Goal: Check status: Check status

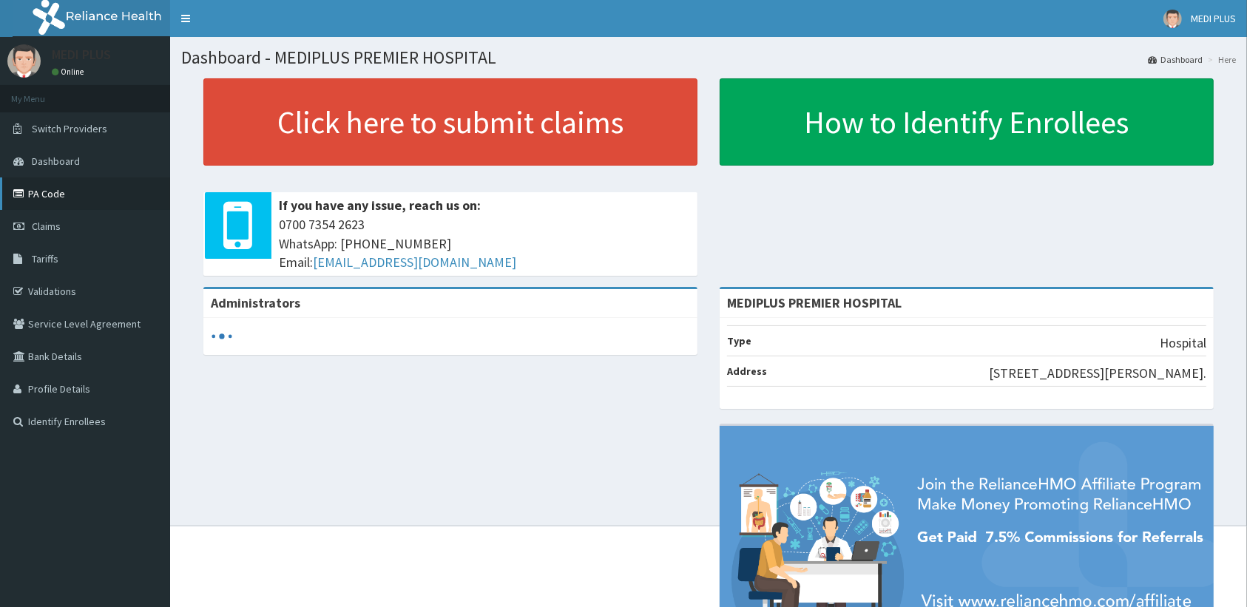
click at [58, 189] on link "PA Code" at bounding box center [85, 194] width 170 height 33
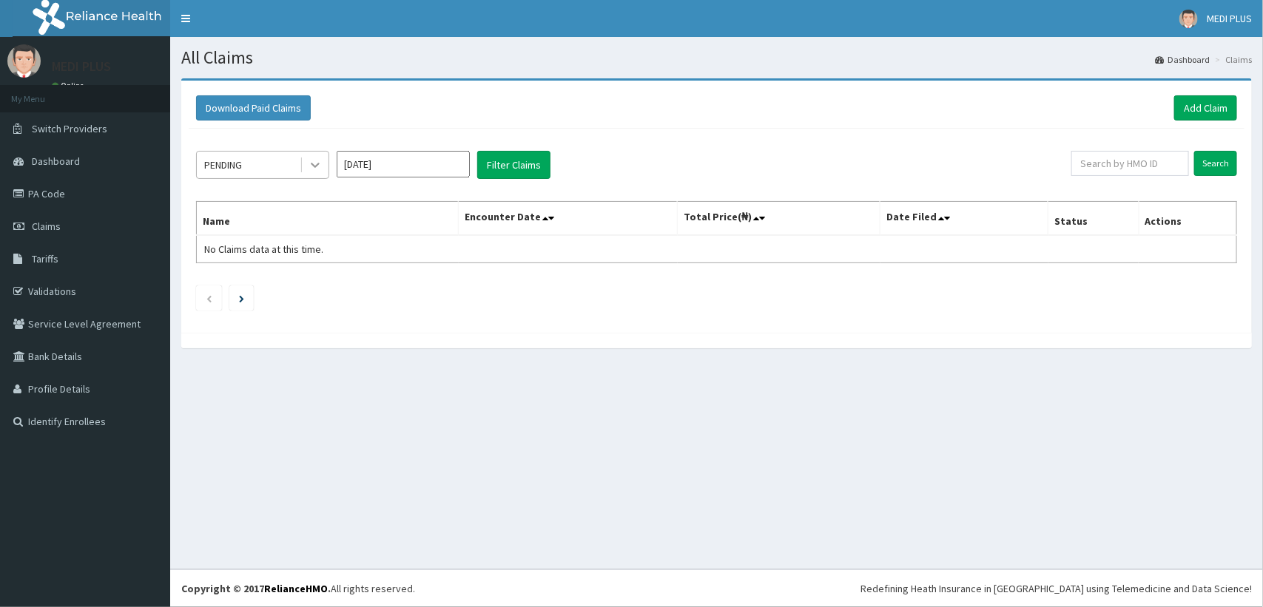
click at [309, 163] on icon at bounding box center [315, 165] width 15 height 15
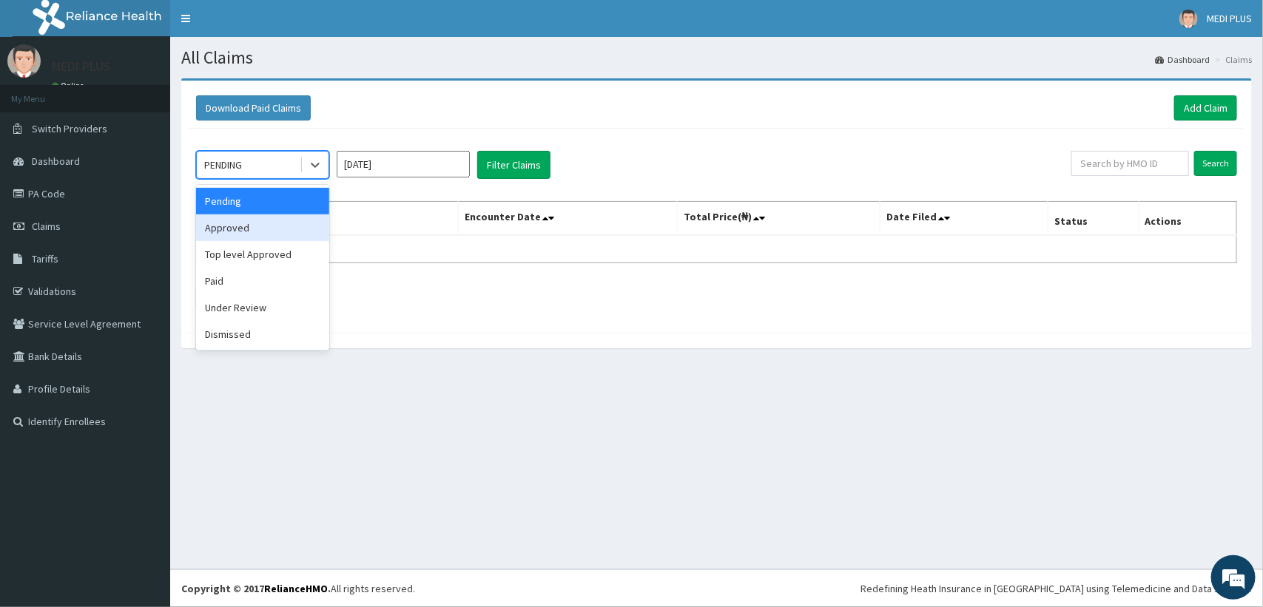
click at [271, 223] on div "Approved" at bounding box center [262, 228] width 133 height 27
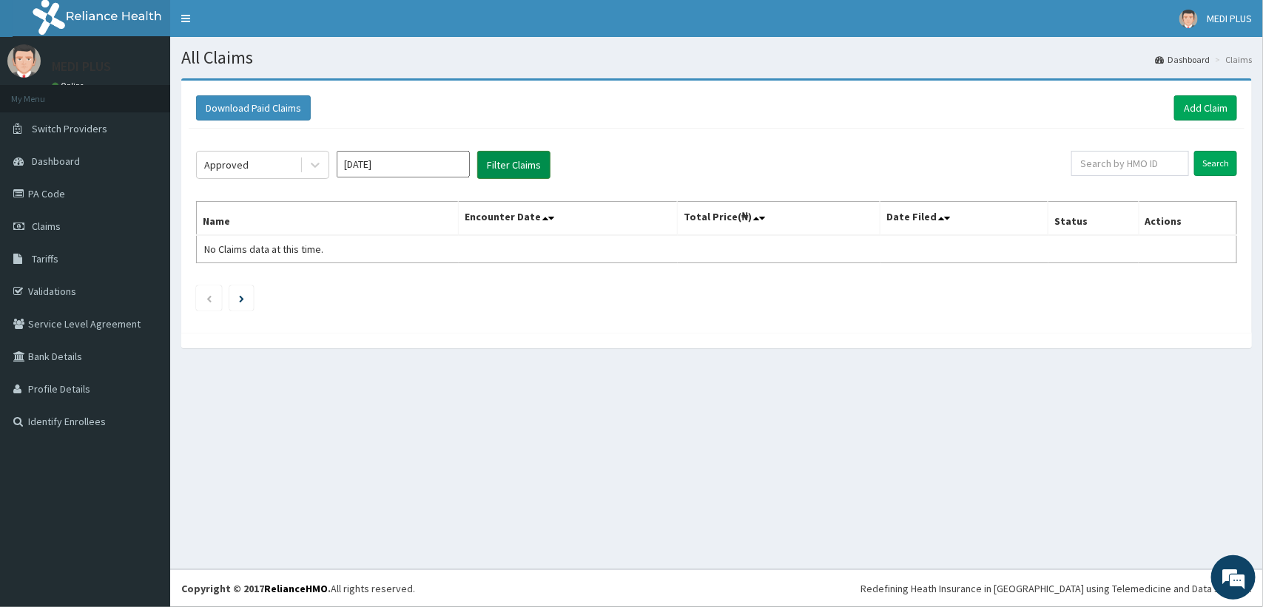
click at [496, 160] on button "Filter Claims" at bounding box center [513, 165] width 73 height 28
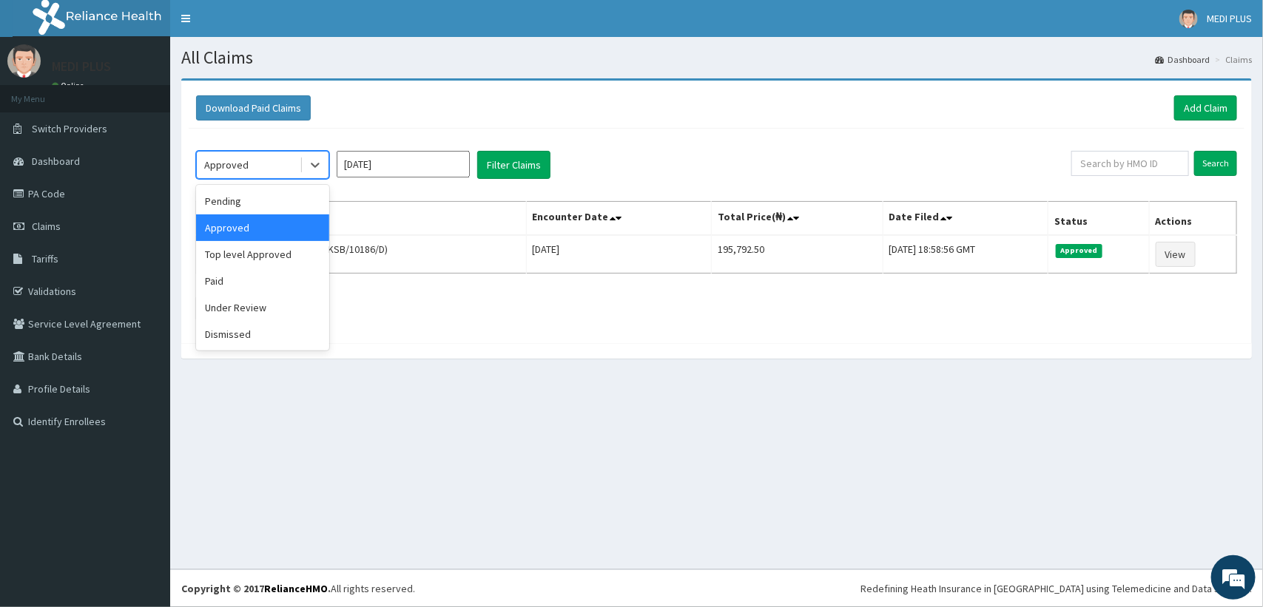
click at [282, 157] on div "Approved" at bounding box center [248, 165] width 103 height 24
click at [224, 202] on div "Pending" at bounding box center [262, 201] width 133 height 27
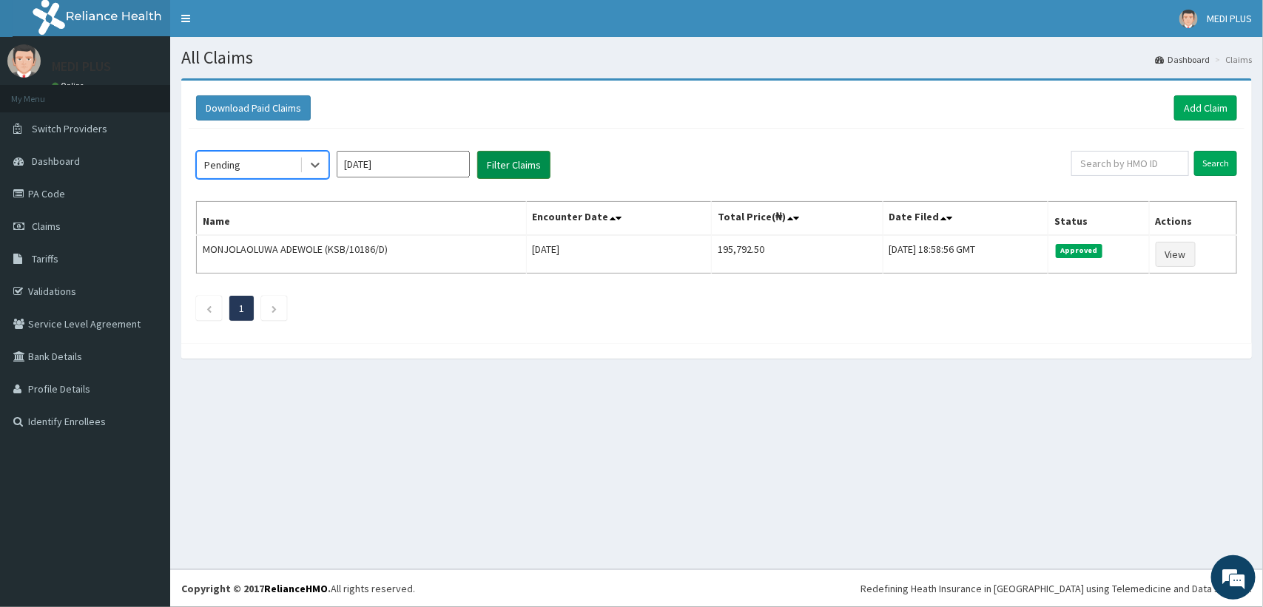
click at [504, 160] on button "Filter Claims" at bounding box center [513, 165] width 73 height 28
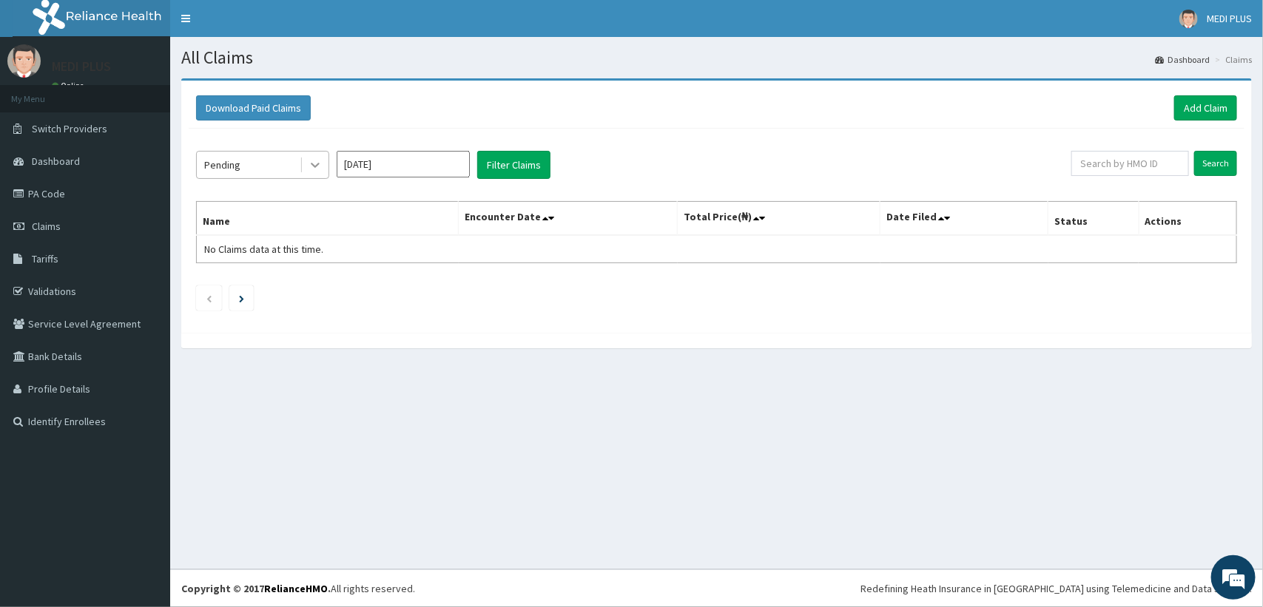
click at [308, 170] on icon at bounding box center [315, 165] width 15 height 15
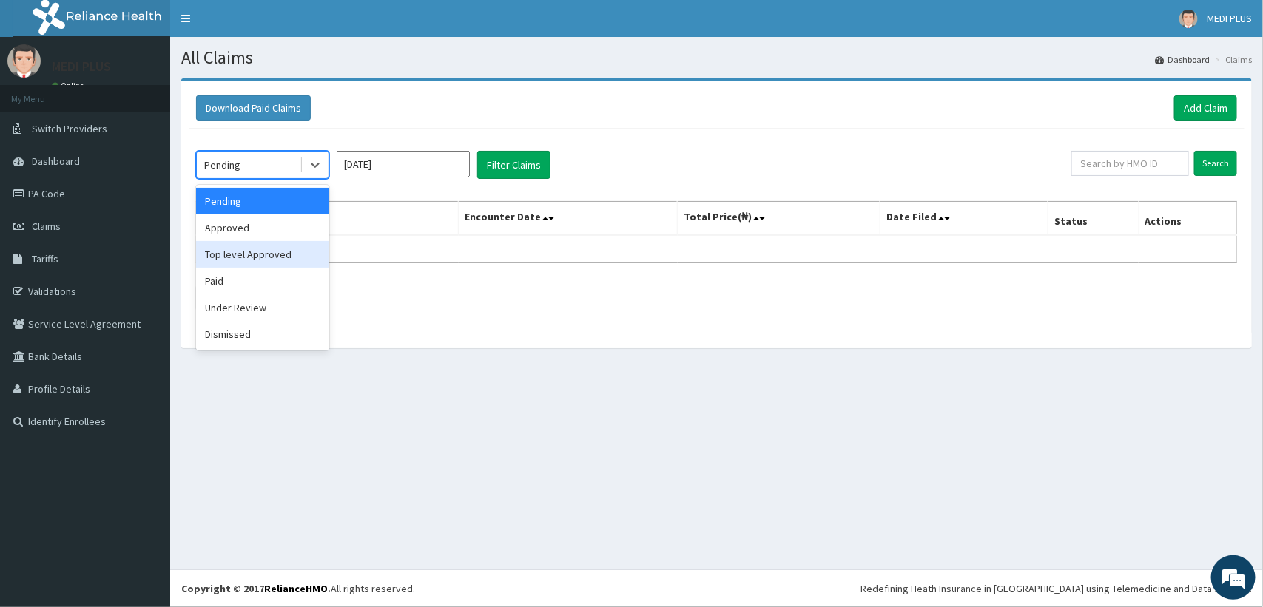
click at [239, 260] on div "Top level Approved" at bounding box center [262, 254] width 133 height 27
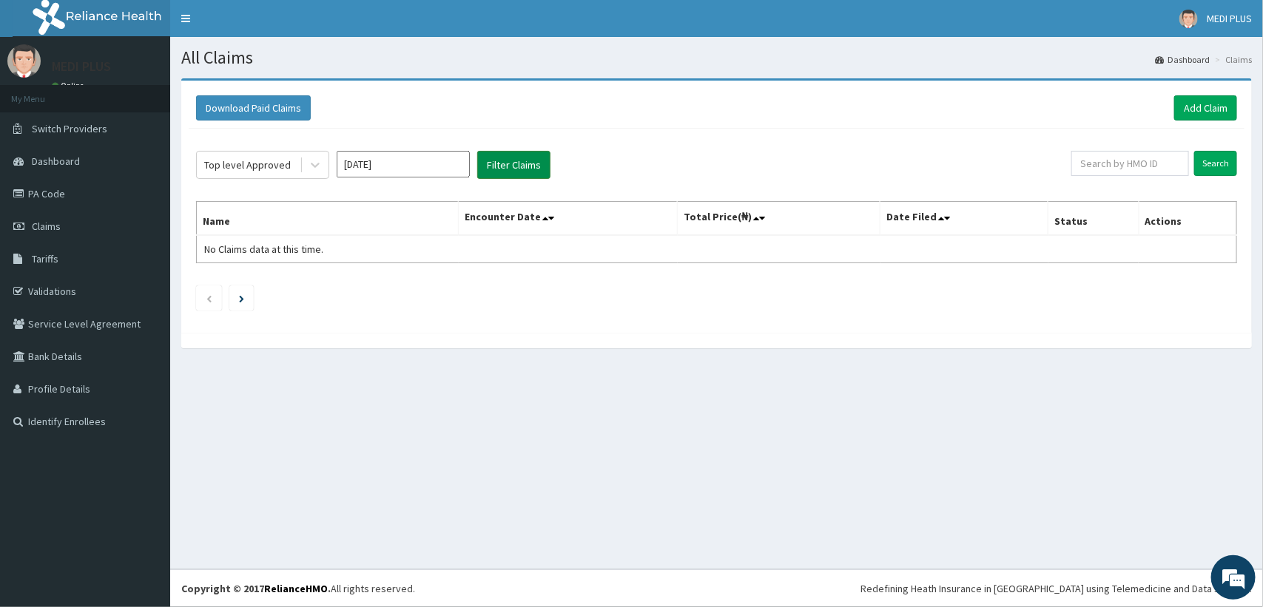
click at [504, 170] on button "Filter Claims" at bounding box center [513, 165] width 73 height 28
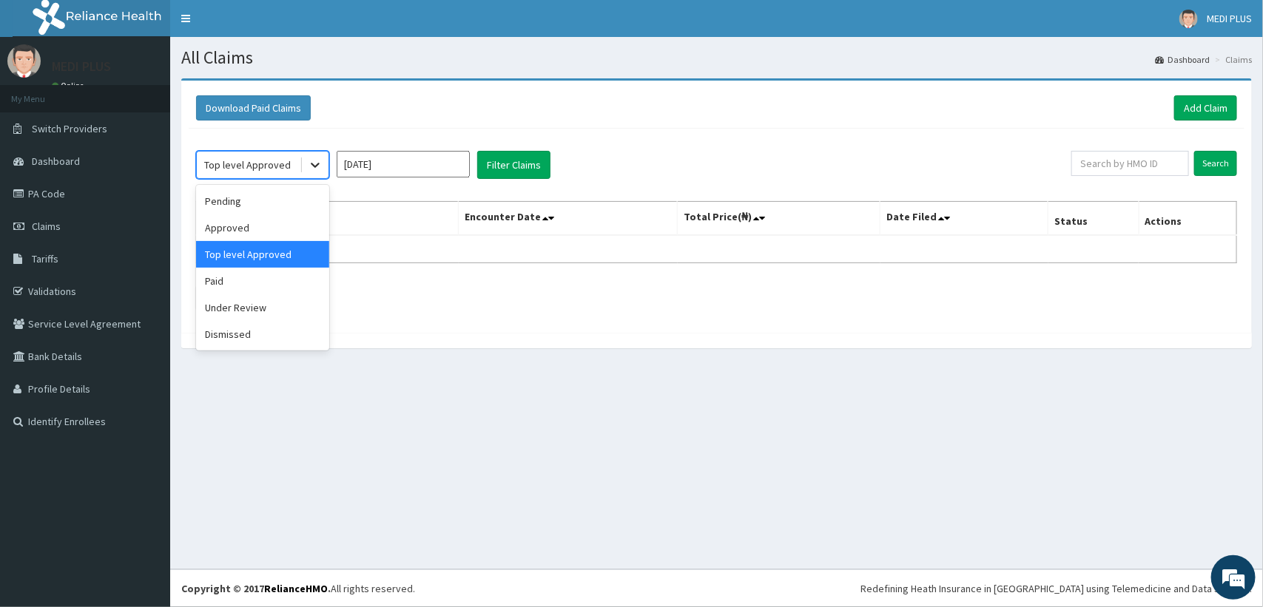
click at [313, 167] on icon at bounding box center [315, 165] width 9 height 5
click at [255, 306] on div "Under Review" at bounding box center [262, 307] width 133 height 27
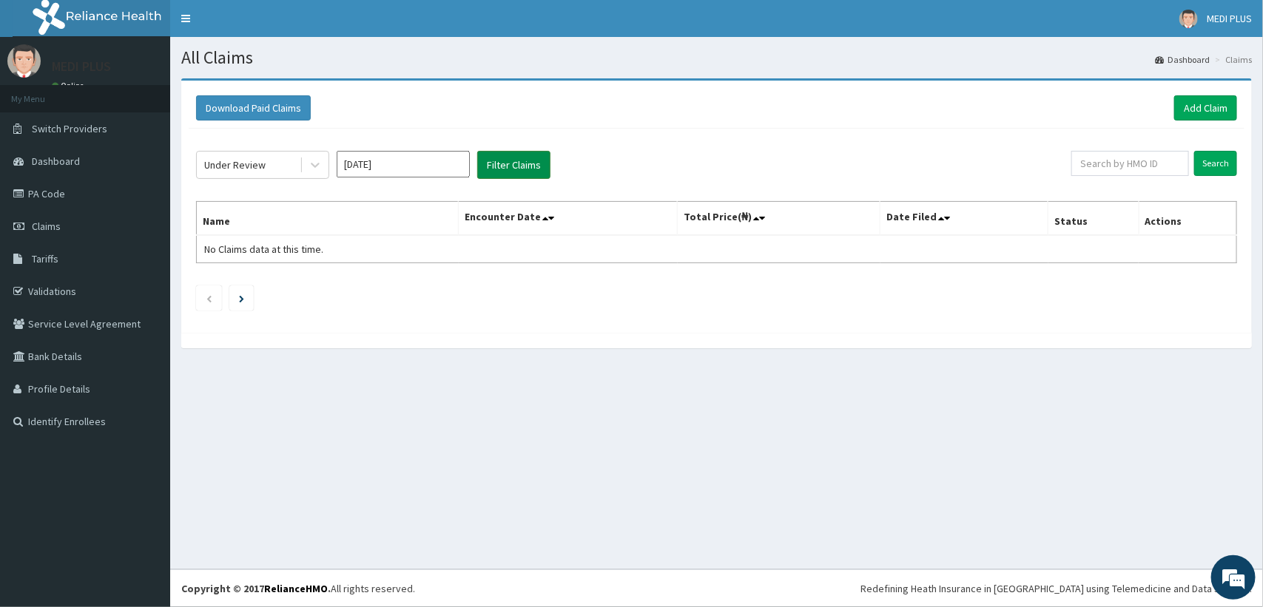
click at [502, 171] on button "Filter Claims" at bounding box center [513, 165] width 73 height 28
click at [430, 175] on input "[DATE]" at bounding box center [403, 164] width 133 height 27
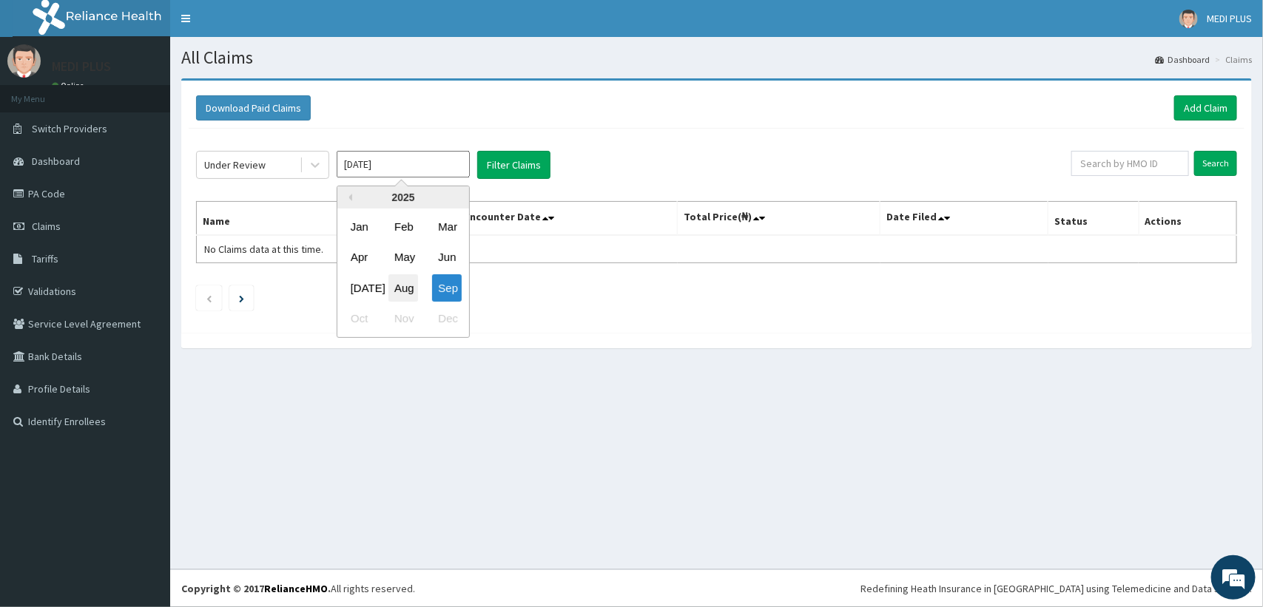
click at [397, 285] on div "Aug" at bounding box center [403, 287] width 30 height 27
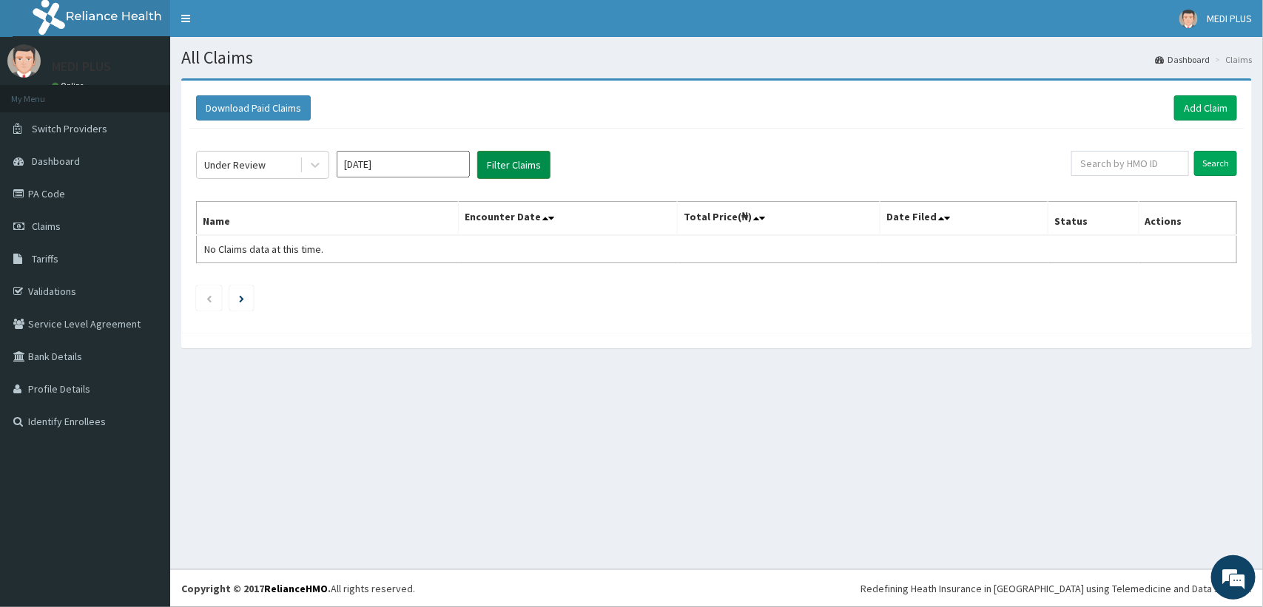
click at [503, 174] on button "Filter Claims" at bounding box center [513, 165] width 73 height 28
click at [304, 163] on div at bounding box center [315, 165] width 27 height 27
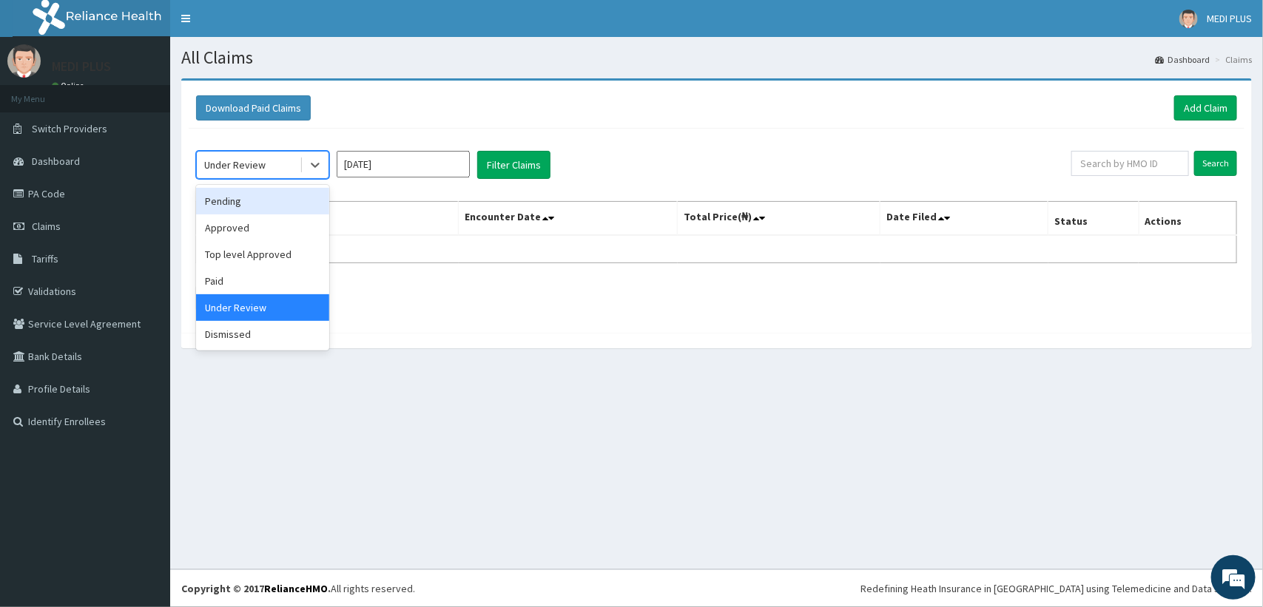
click at [242, 196] on div "Pending" at bounding box center [262, 201] width 133 height 27
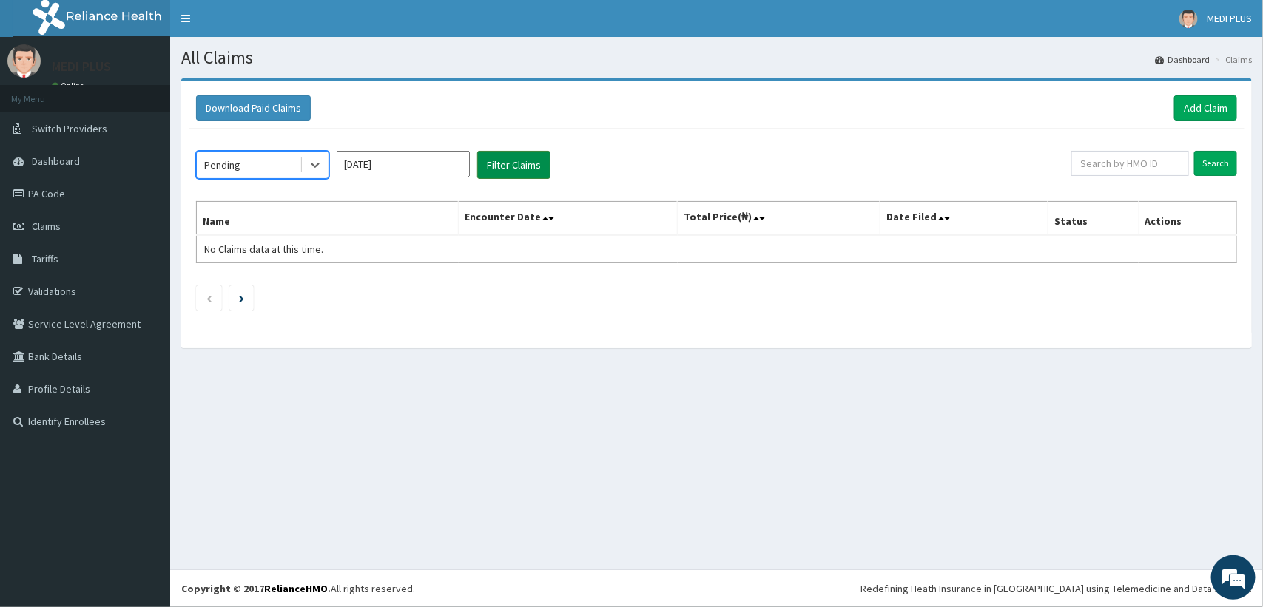
click at [519, 172] on button "Filter Claims" at bounding box center [513, 165] width 73 height 28
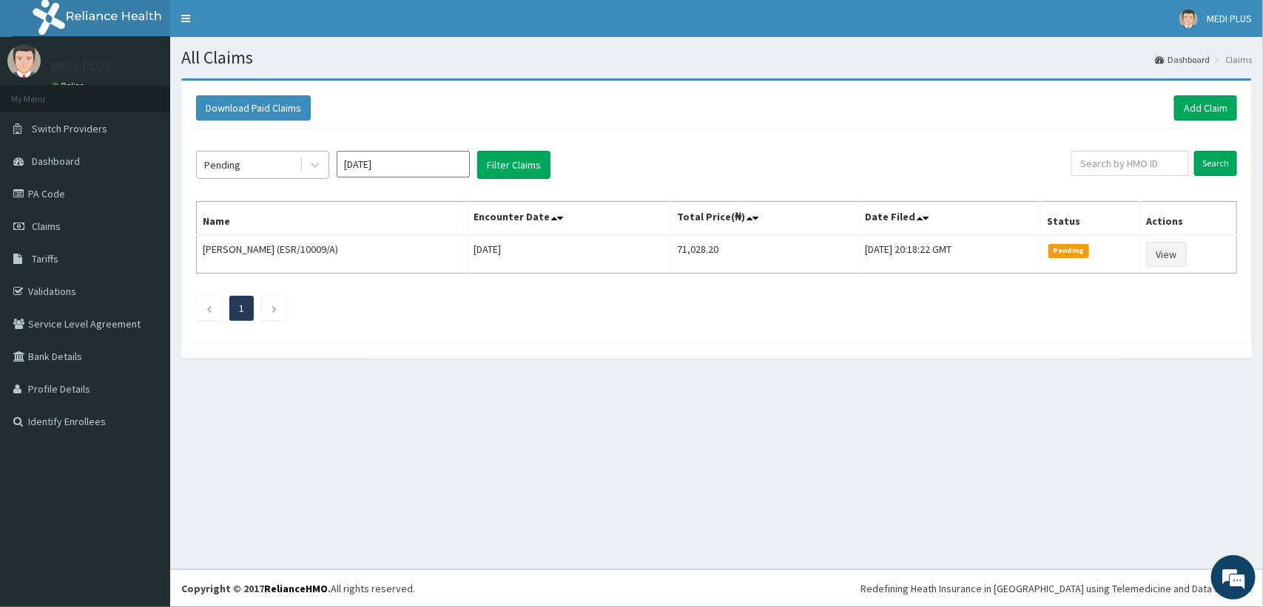
click at [301, 164] on span at bounding box center [301, 165] width 1 height 15
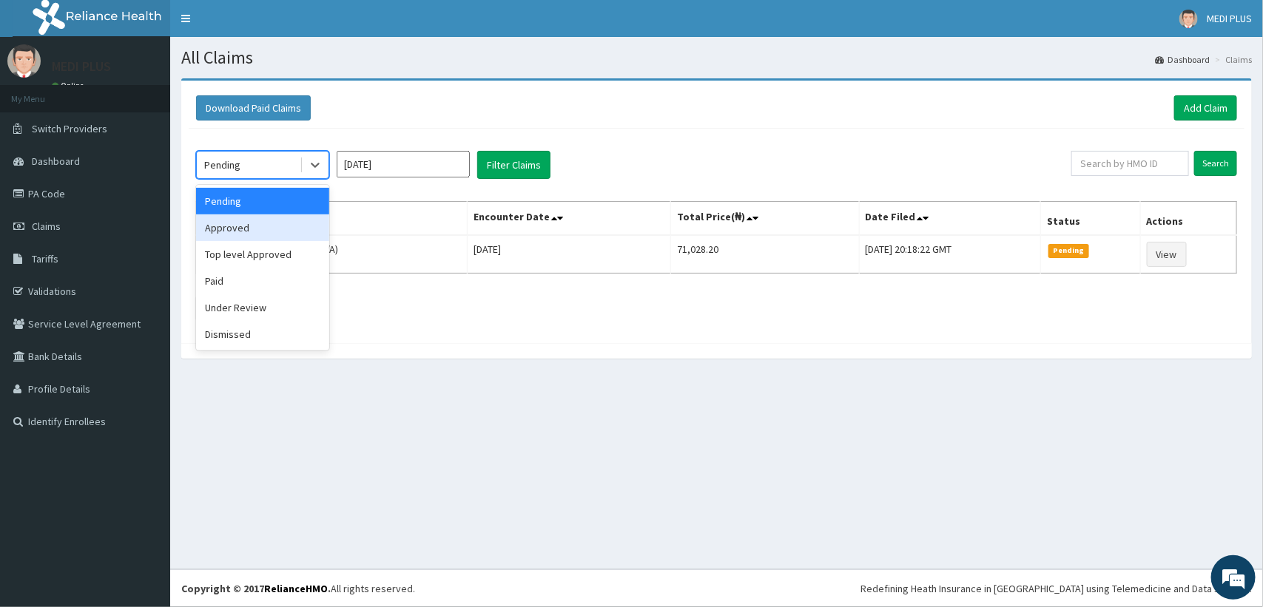
click at [224, 223] on div "Approved" at bounding box center [262, 228] width 133 height 27
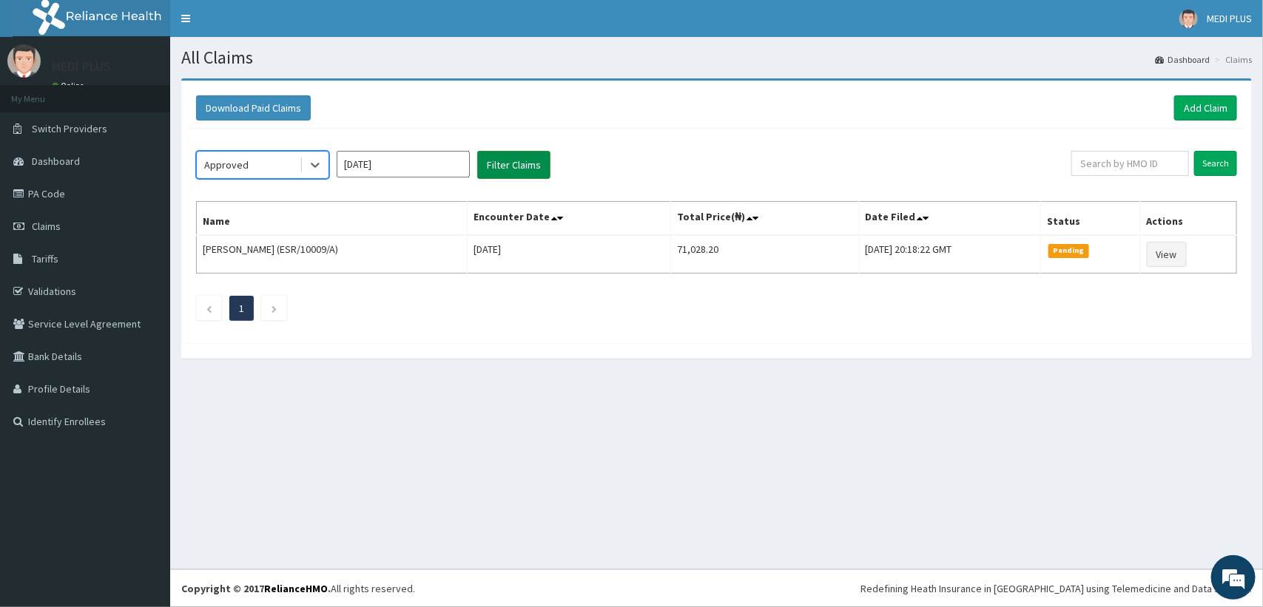
click at [500, 175] on button "Filter Claims" at bounding box center [513, 165] width 73 height 28
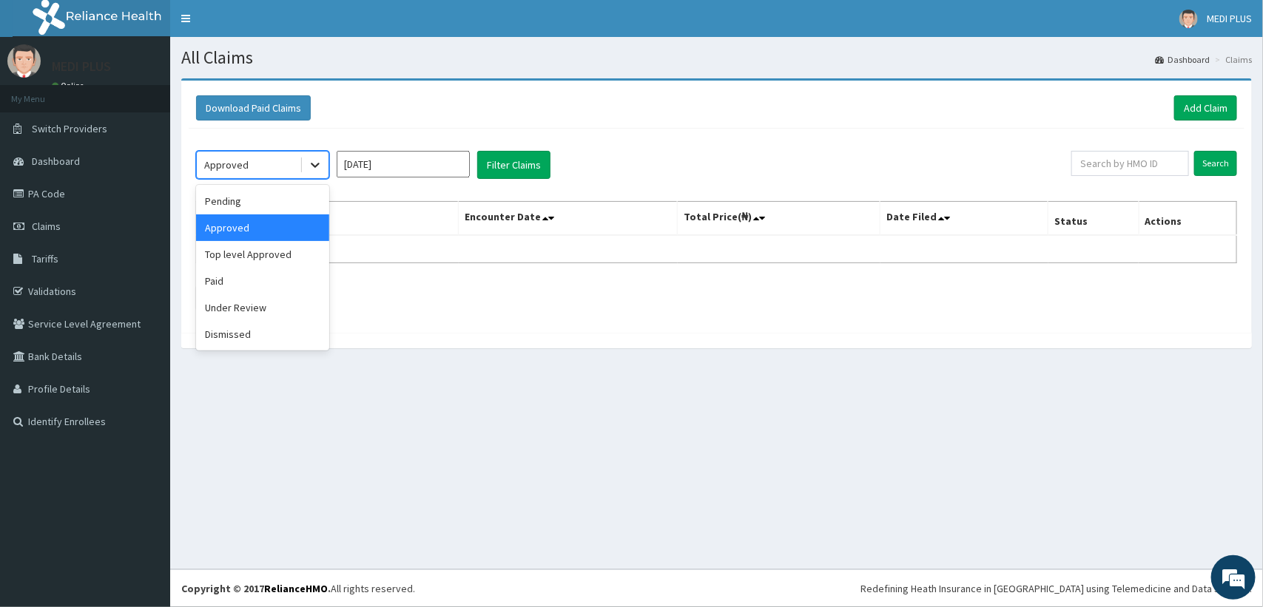
click at [309, 163] on icon at bounding box center [315, 165] width 15 height 15
click at [272, 256] on div "Top level Approved" at bounding box center [262, 254] width 133 height 27
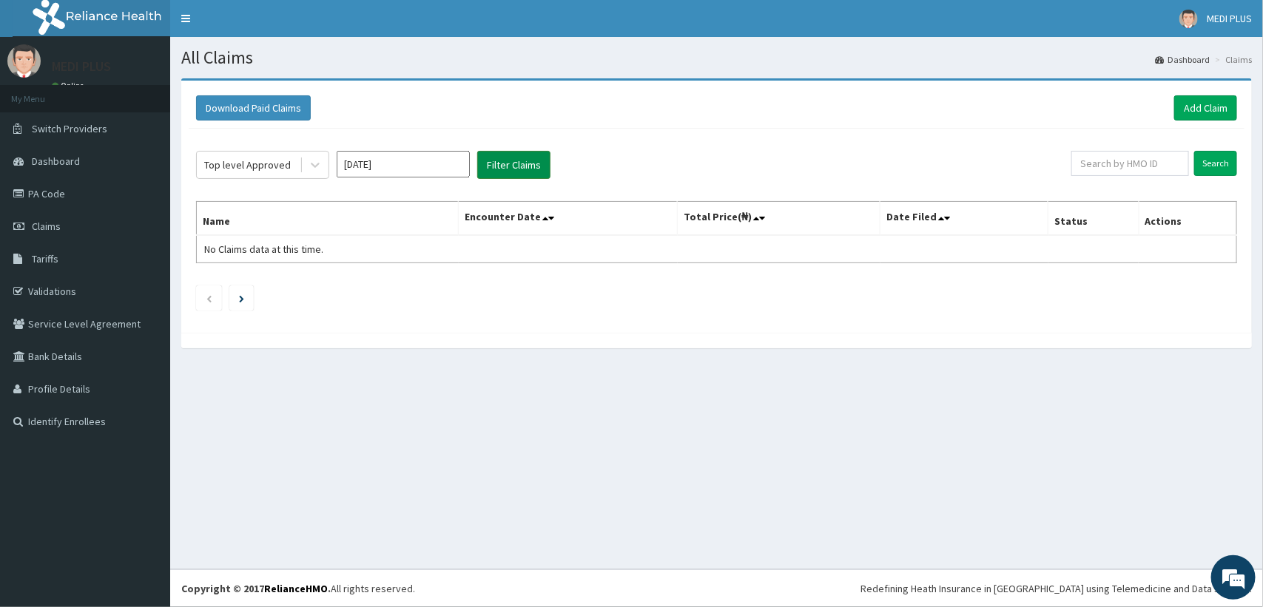
click at [516, 165] on button "Filter Claims" at bounding box center [513, 165] width 73 height 28
click at [317, 169] on icon at bounding box center [315, 165] width 15 height 15
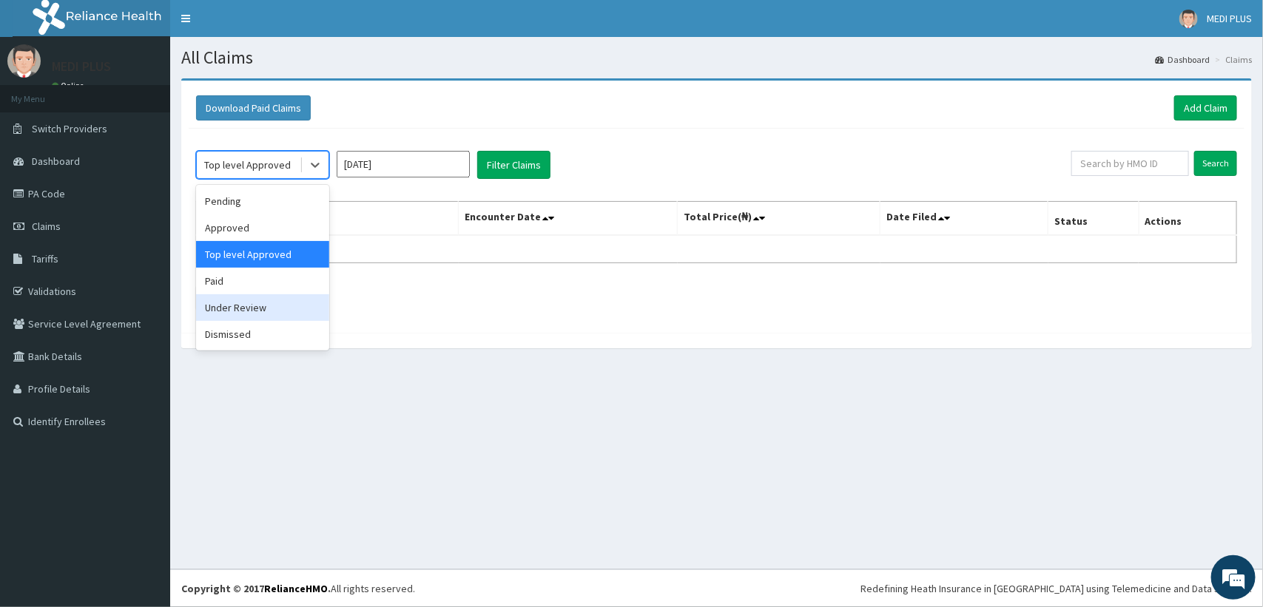
click at [252, 309] on div "Under Review" at bounding box center [262, 307] width 133 height 27
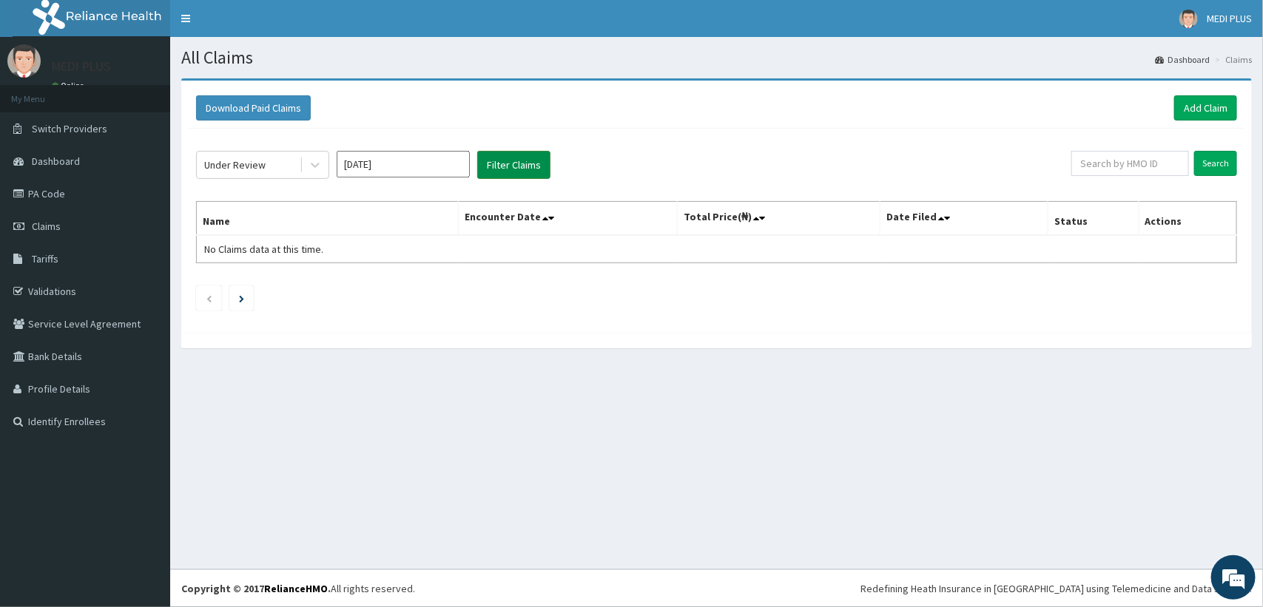
click at [485, 163] on button "Filter Claims" at bounding box center [513, 165] width 73 height 28
click at [362, 172] on input "Aug 2025" at bounding box center [403, 164] width 133 height 27
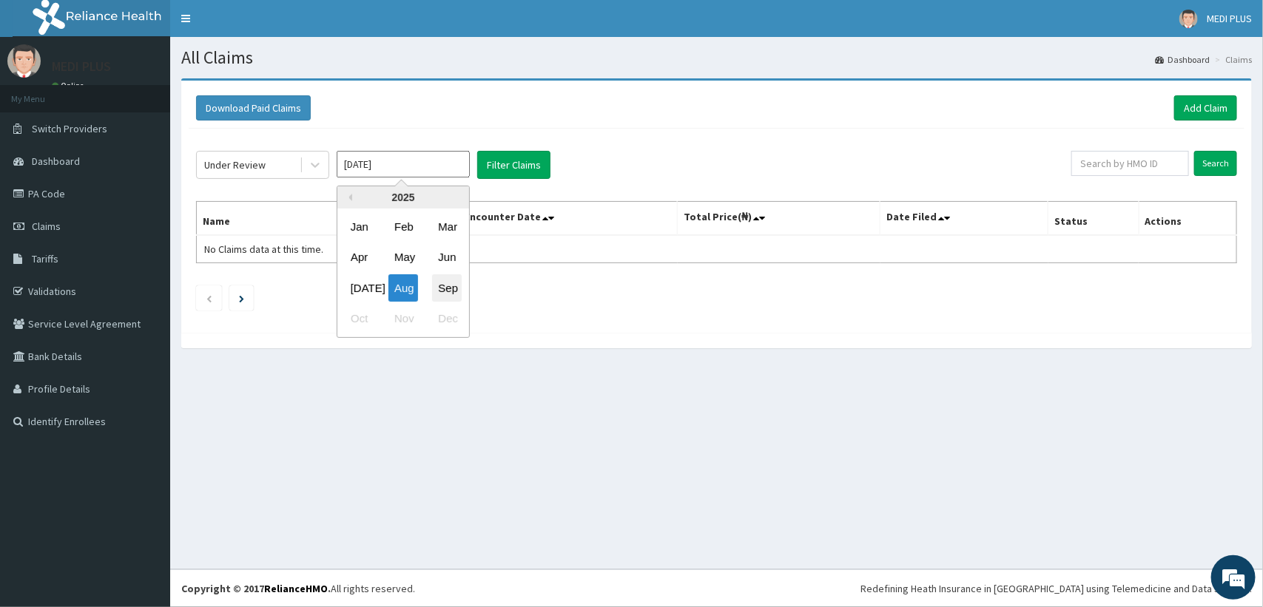
click at [444, 282] on div "Sep" at bounding box center [447, 287] width 30 height 27
type input "Sep 2025"
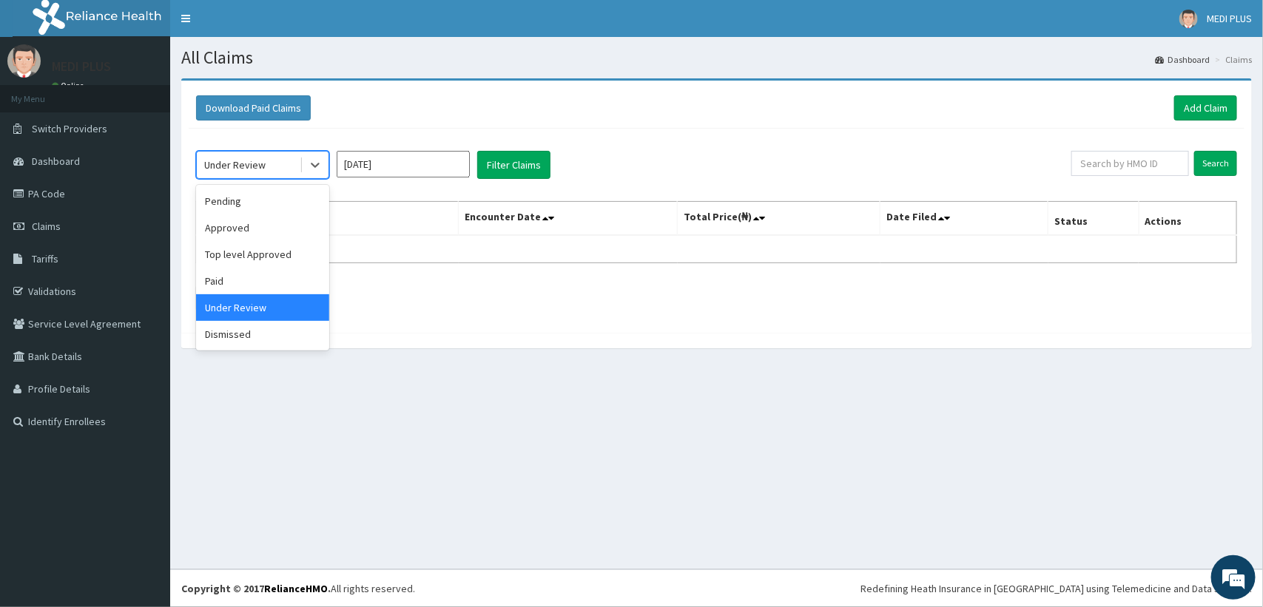
click at [283, 168] on div "Under Review" at bounding box center [248, 165] width 103 height 24
click at [220, 277] on div "Paid" at bounding box center [262, 281] width 133 height 27
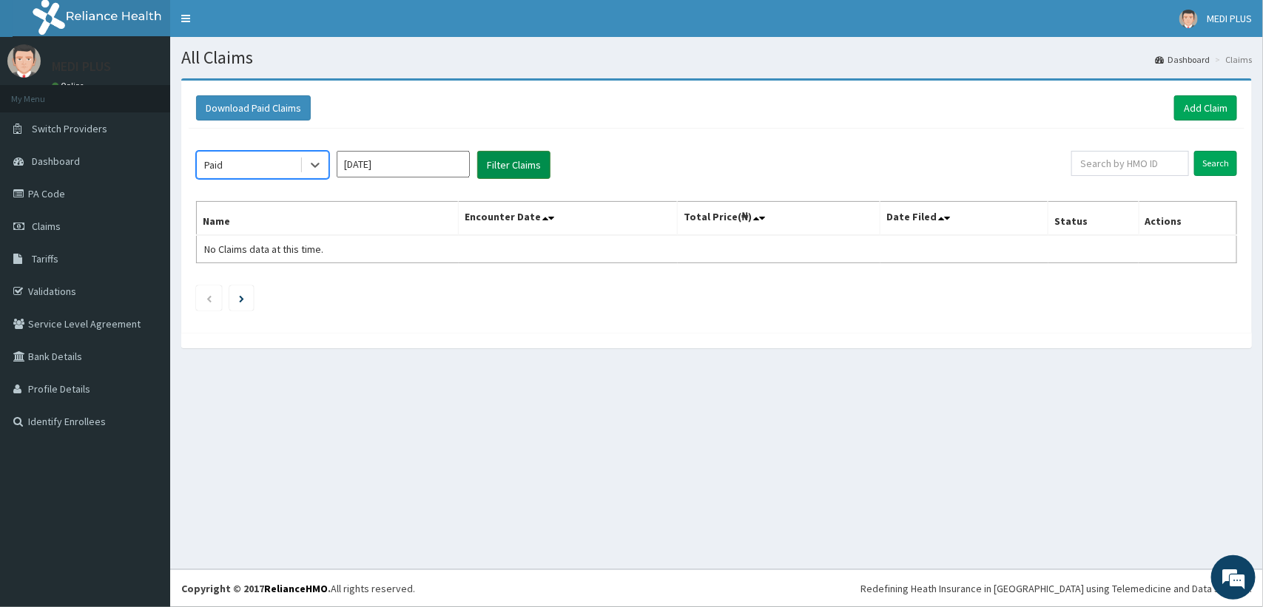
click at [501, 169] on button "Filter Claims" at bounding box center [513, 165] width 73 height 28
